Goal: Navigation & Orientation: Find specific page/section

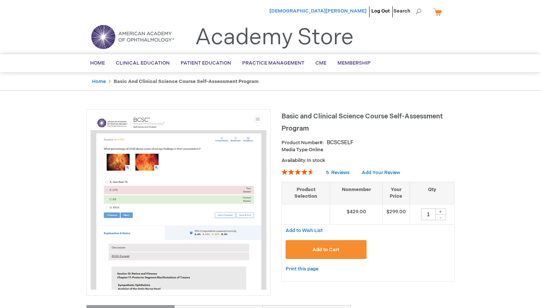
click at [355, 8] on span "[DEMOGRAPHIC_DATA][PERSON_NAME]" at bounding box center [318, 11] width 97 height 6
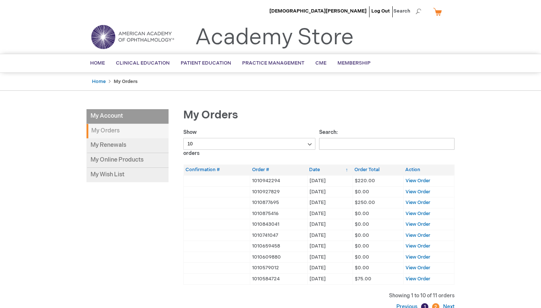
click at [112, 207] on div "My Account My Account My Orders My Renewals My Online Products My Wish List My …" at bounding box center [271, 230] width 368 height 242
click at [336, 146] on input "Search:" at bounding box center [387, 144] width 136 height 12
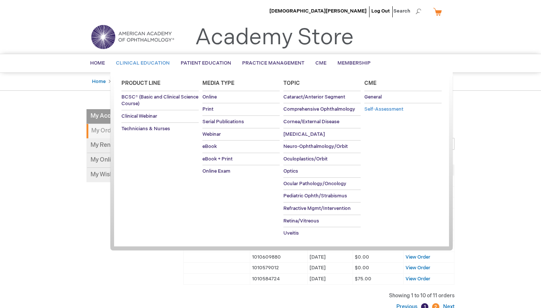
click at [369, 111] on span "Self-Assessment" at bounding box center [384, 109] width 39 height 6
